Goal: Browse casually

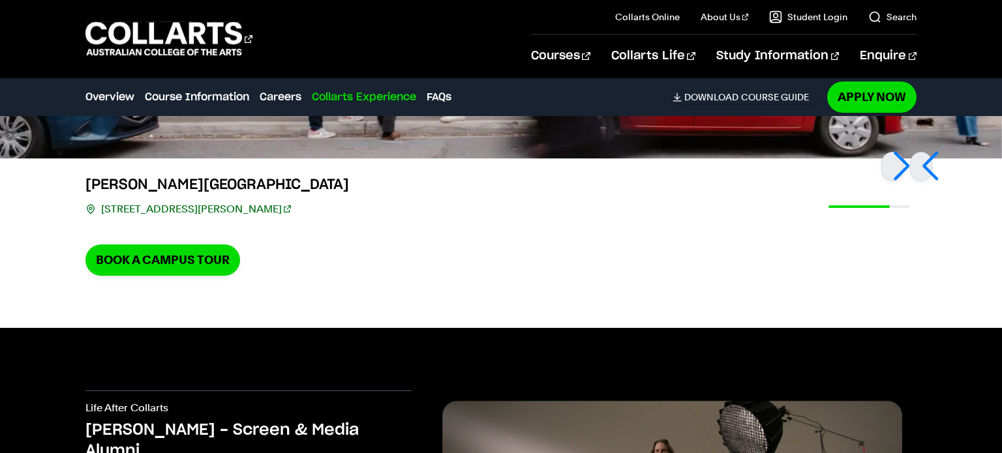
scroll to position [2801, 0]
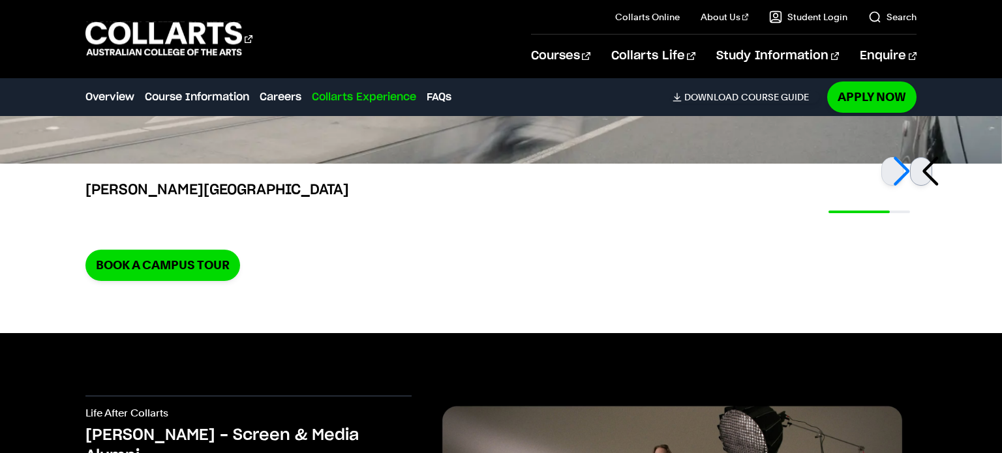
click at [931, 177] on div at bounding box center [921, 171] width 22 height 29
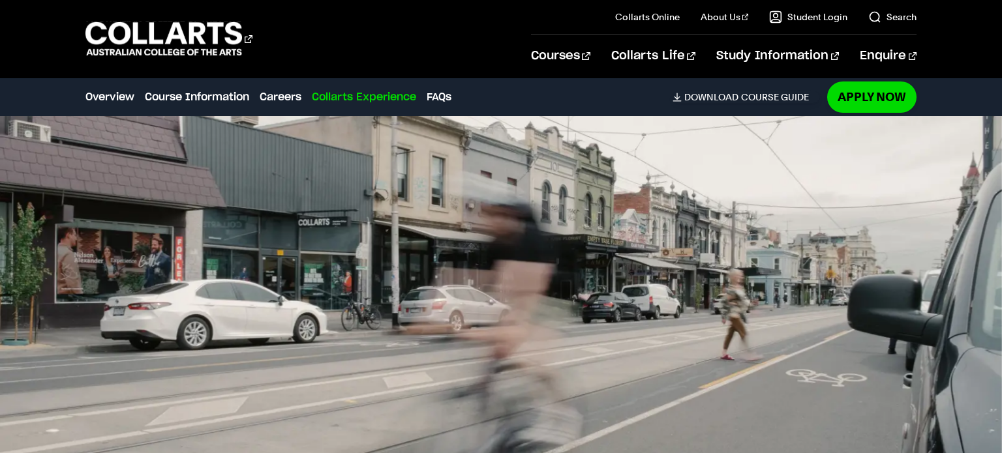
scroll to position [2534, 0]
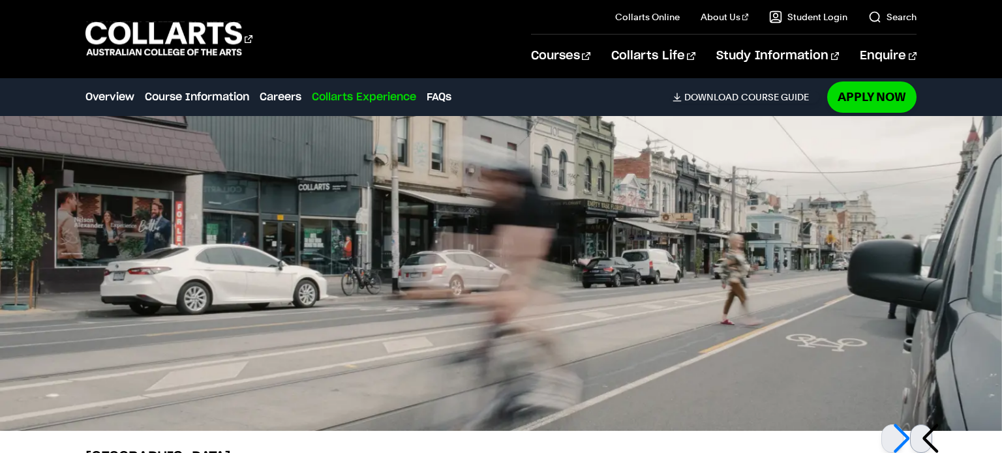
click at [926, 440] on div at bounding box center [921, 439] width 22 height 29
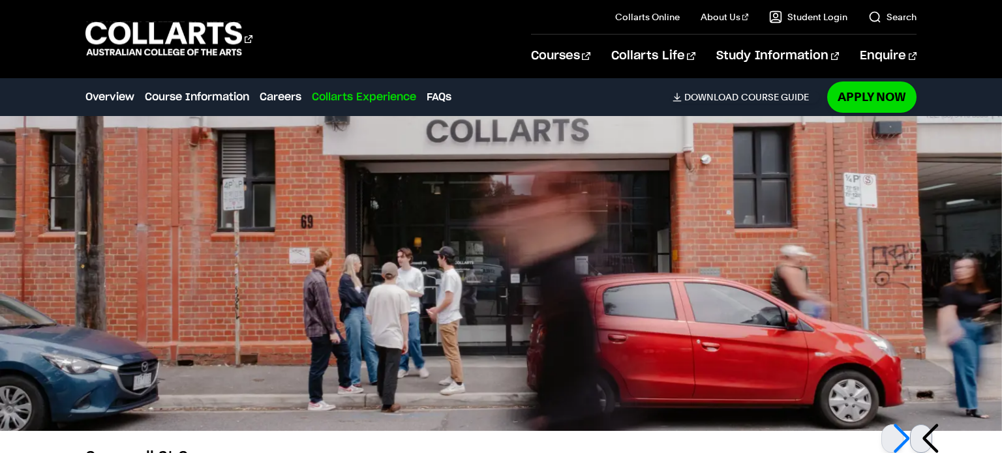
click at [926, 440] on div at bounding box center [921, 439] width 22 height 29
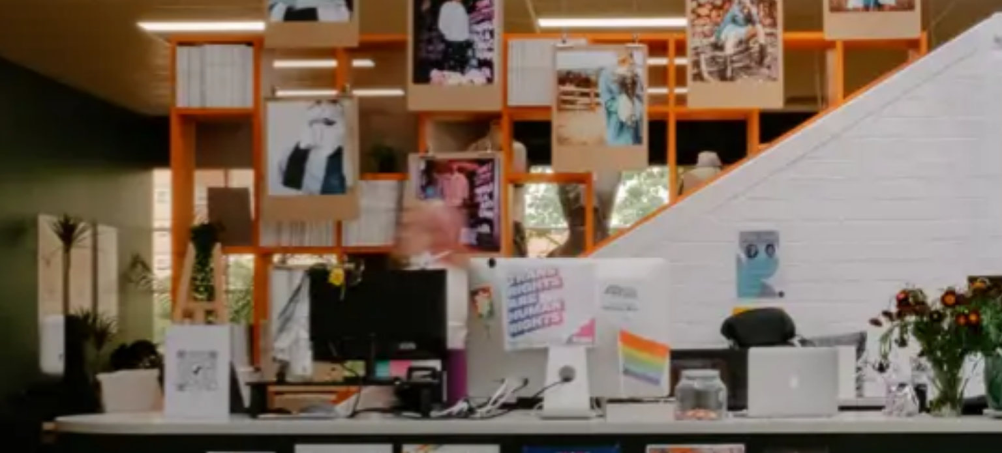
scroll to position [2541, 0]
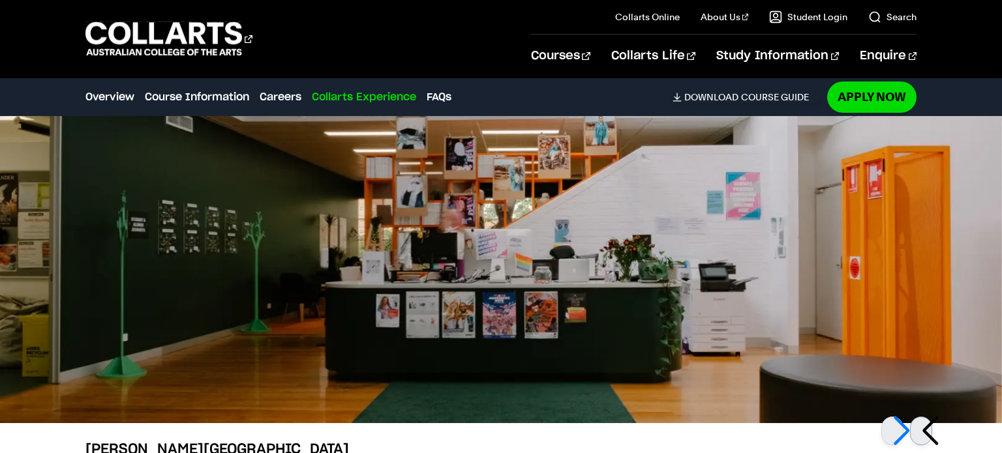
click at [932, 433] on div at bounding box center [921, 431] width 22 height 29
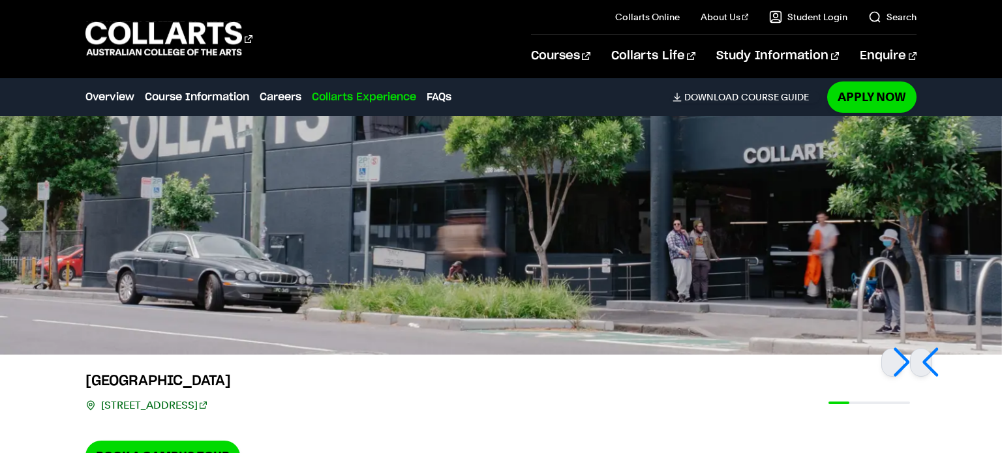
scroll to position [2611, 0]
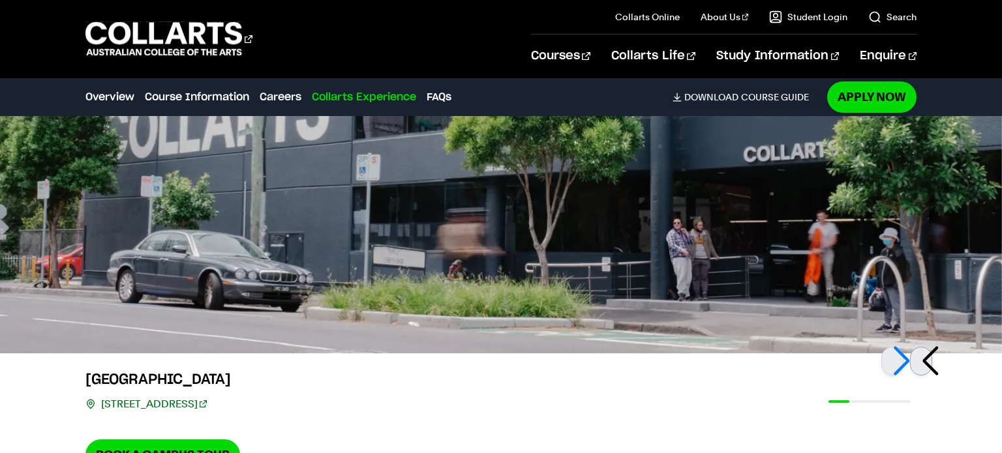
click at [923, 364] on div at bounding box center [921, 361] width 22 height 29
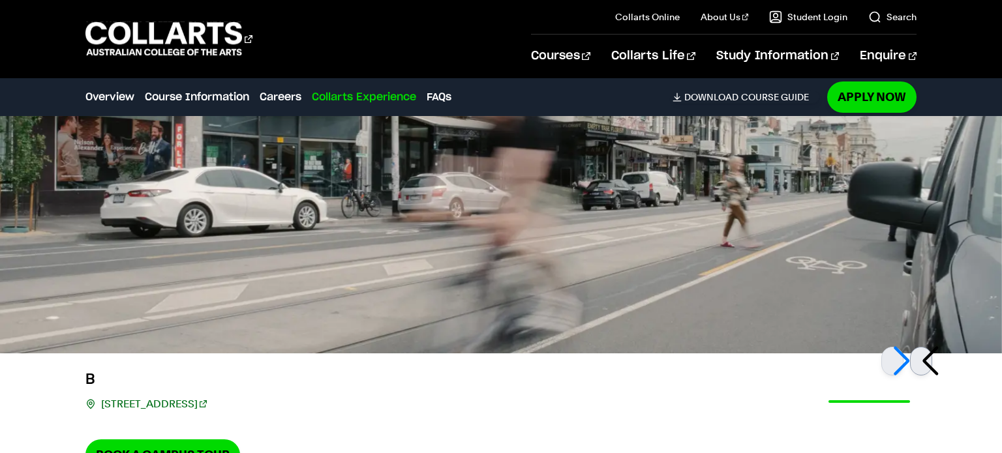
click at [924, 363] on div at bounding box center [921, 361] width 22 height 29
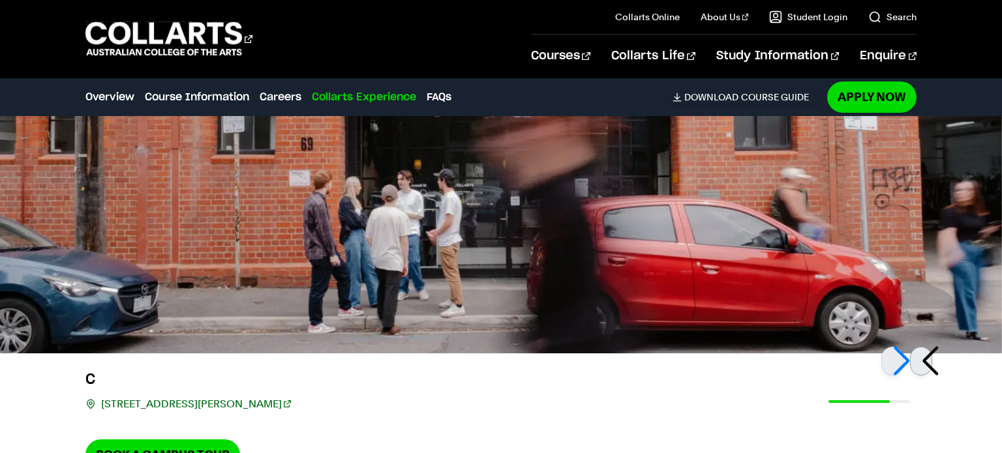
click at [924, 363] on div at bounding box center [921, 361] width 22 height 29
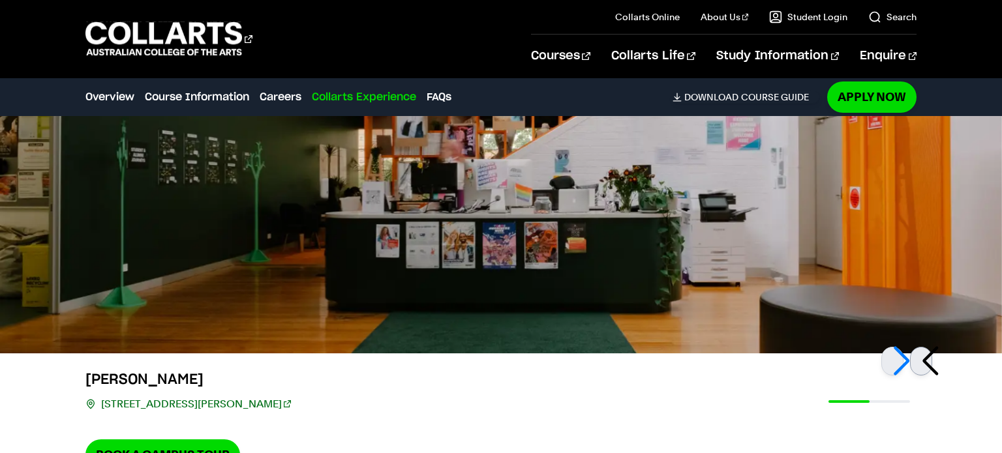
click at [924, 363] on div at bounding box center [921, 361] width 22 height 29
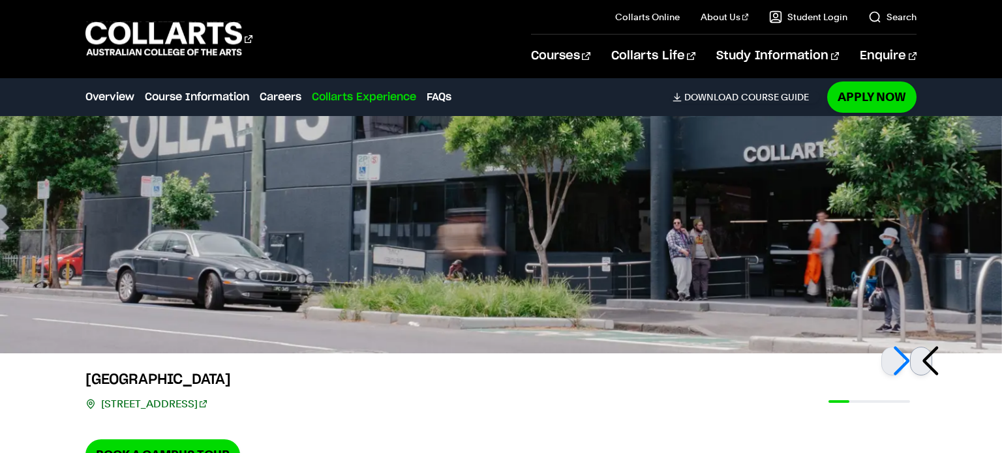
click at [924, 363] on div at bounding box center [921, 361] width 22 height 29
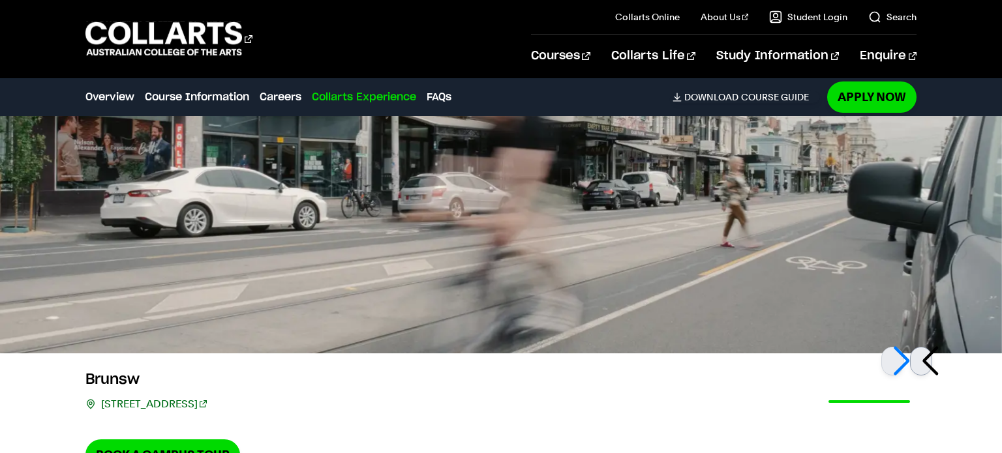
click at [924, 363] on div at bounding box center [921, 361] width 22 height 29
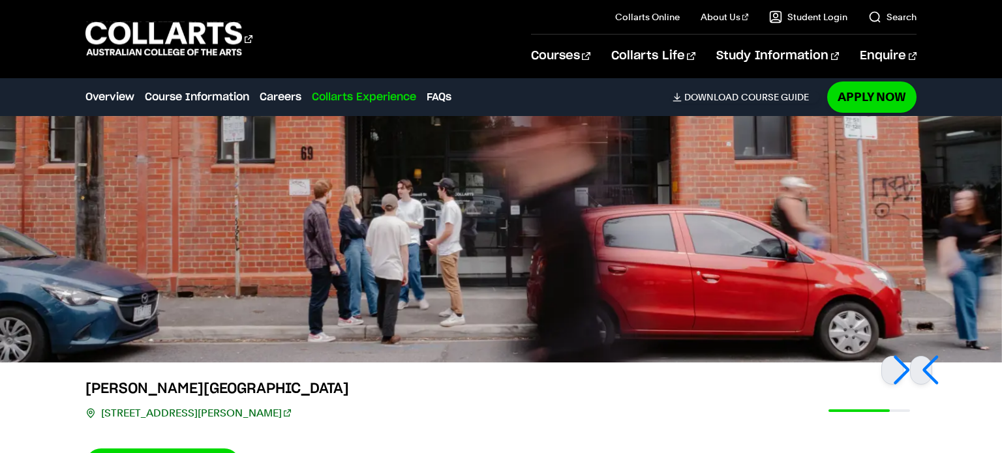
scroll to position [2616, 0]
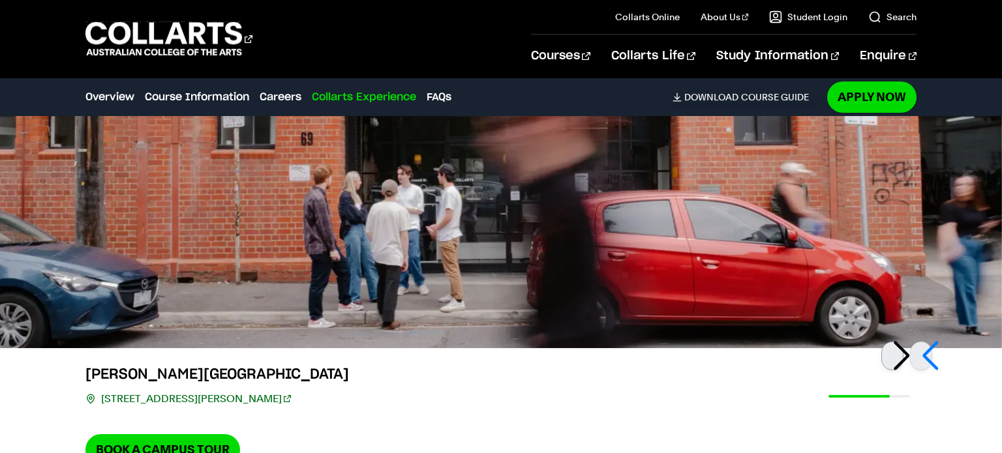
click at [897, 352] on div at bounding box center [892, 356] width 22 height 29
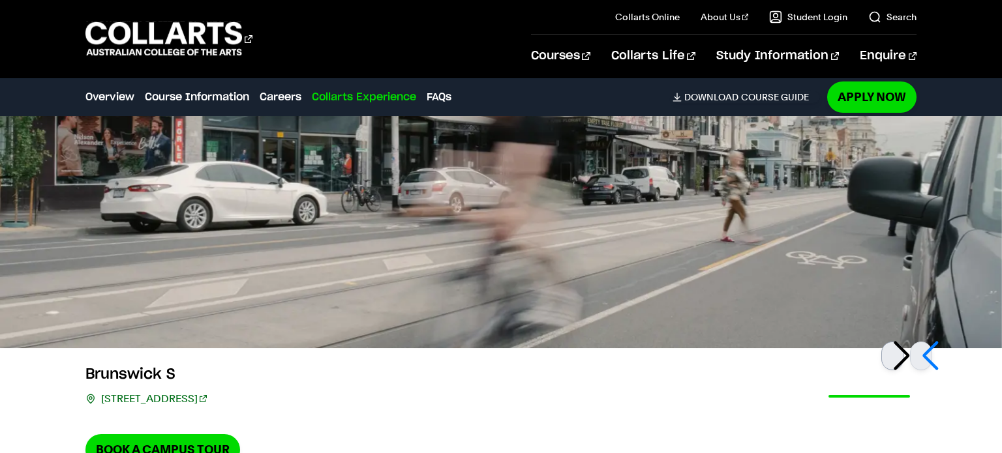
click at [897, 352] on div at bounding box center [892, 356] width 22 height 29
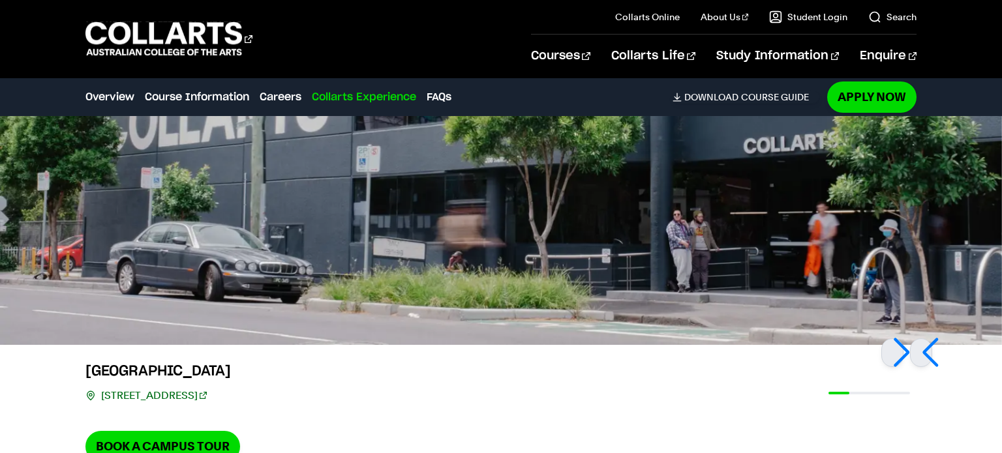
scroll to position [2622, 0]
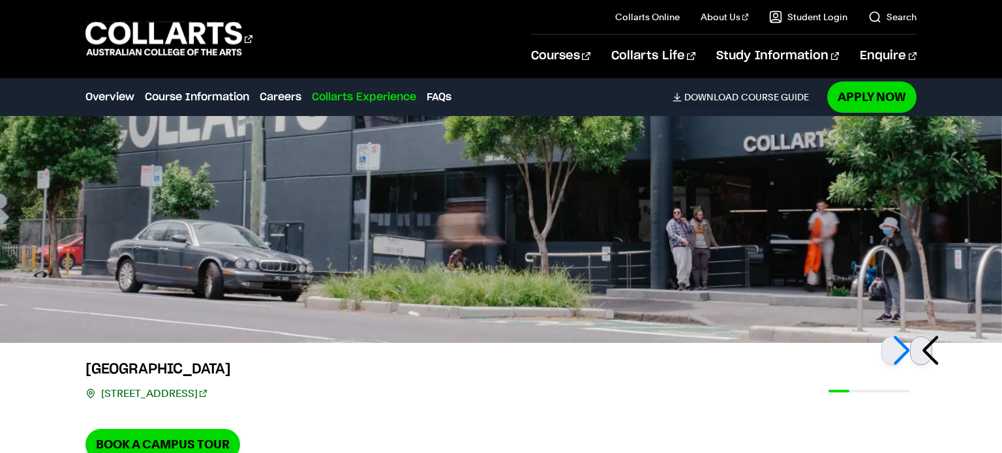
click at [928, 342] on div at bounding box center [921, 351] width 22 height 29
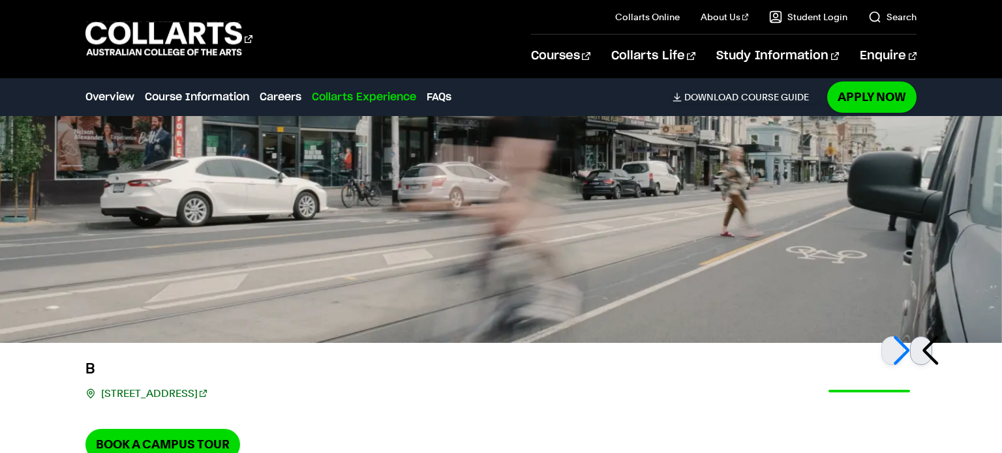
click at [928, 342] on div at bounding box center [921, 351] width 22 height 29
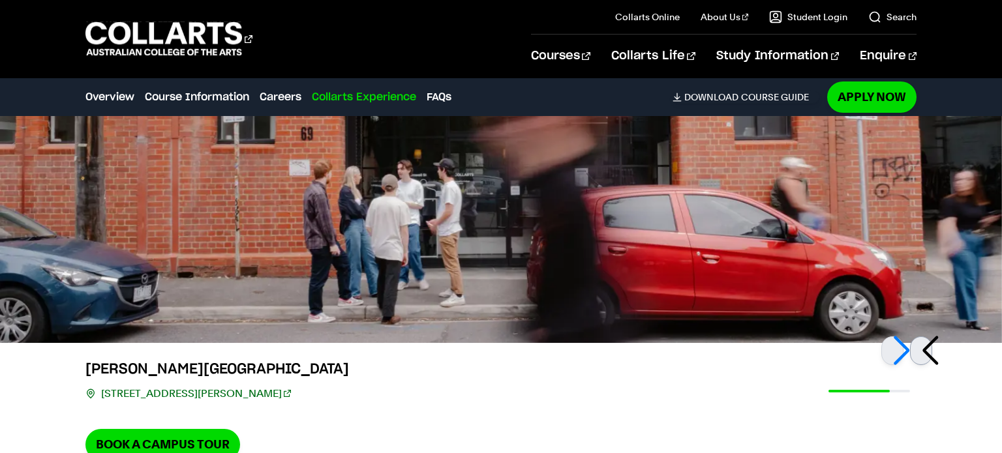
click at [927, 351] on div at bounding box center [921, 351] width 22 height 29
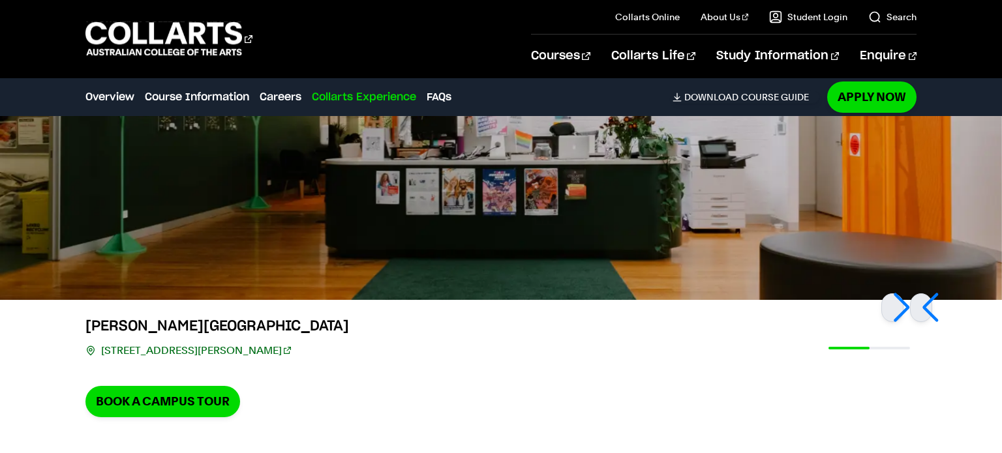
scroll to position [2672, 0]
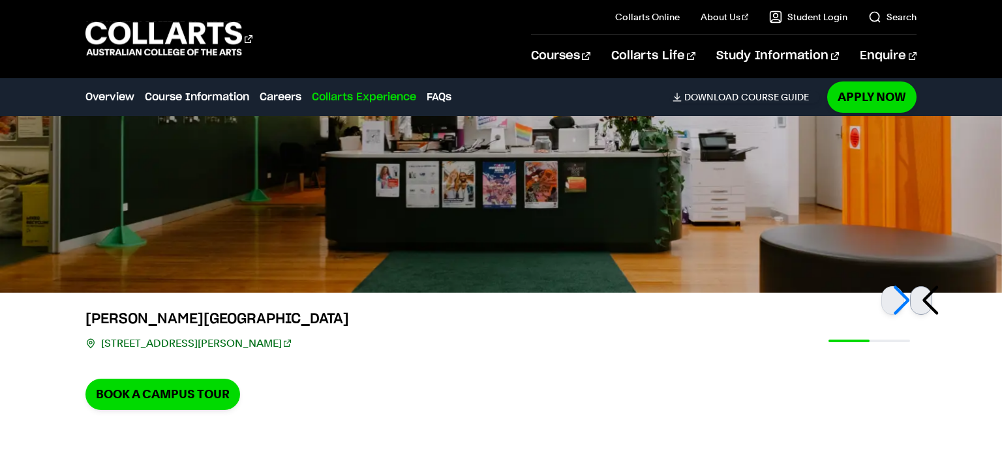
click at [927, 297] on div at bounding box center [921, 300] width 22 height 29
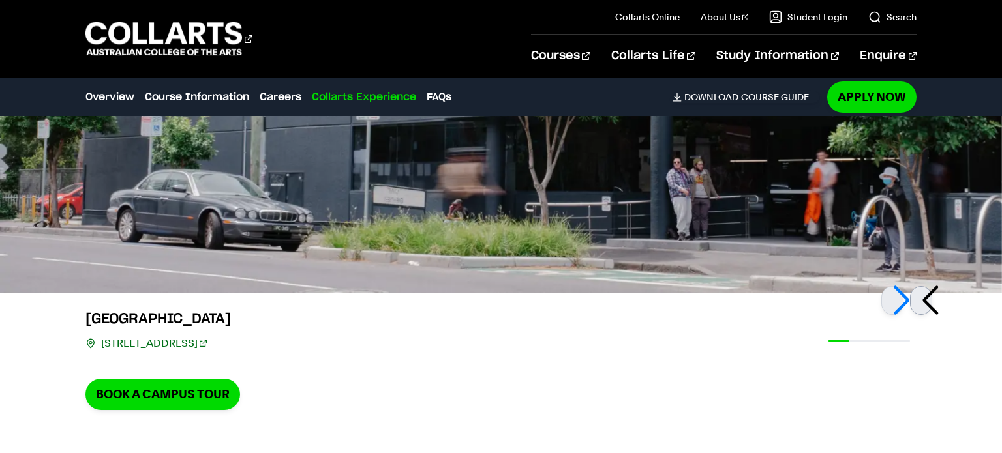
click at [932, 301] on div at bounding box center [921, 300] width 22 height 29
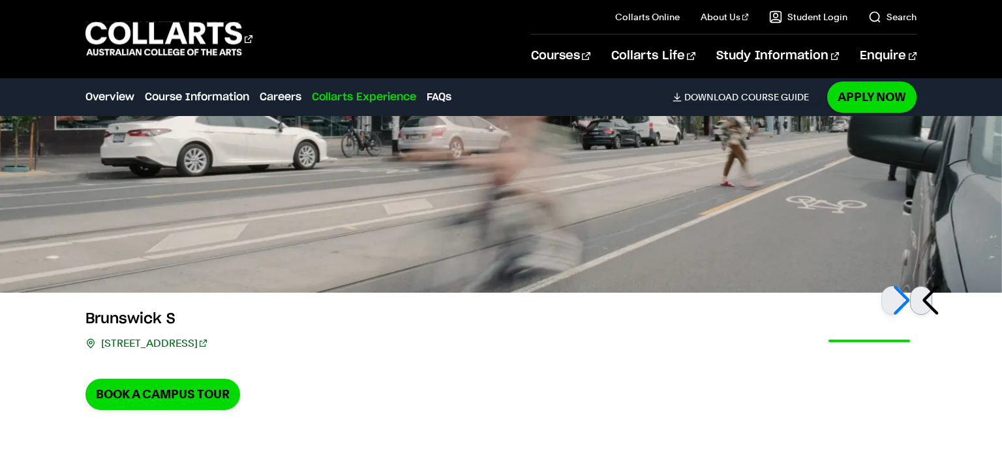
click at [927, 298] on div at bounding box center [921, 300] width 22 height 29
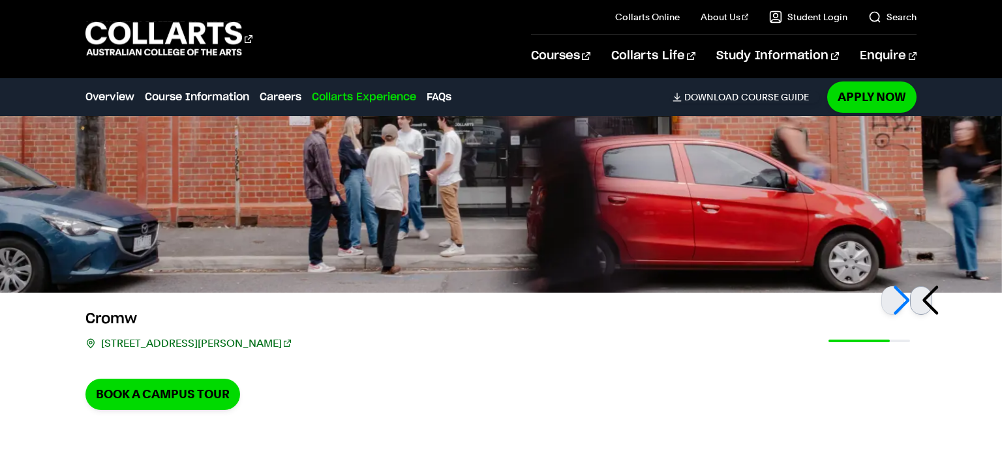
click at [926, 297] on div at bounding box center [921, 300] width 22 height 29
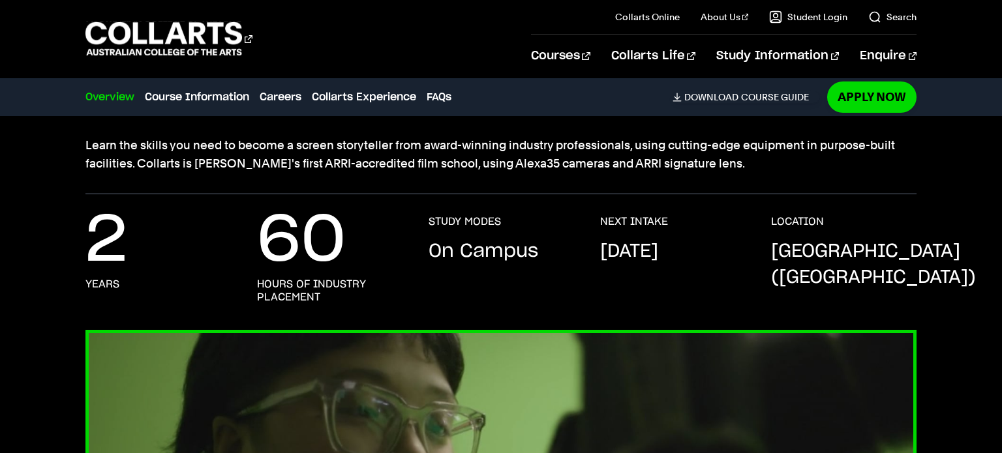
scroll to position [0, 0]
